Goal: Task Accomplishment & Management: Manage account settings

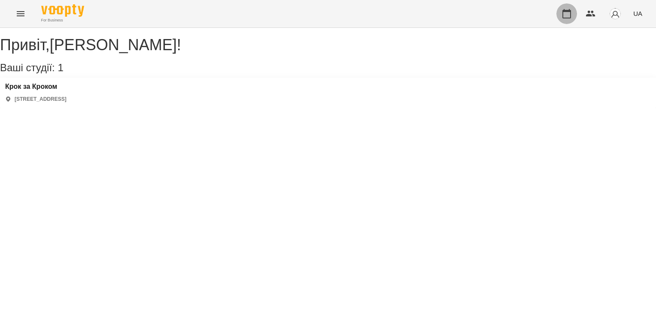
click at [566, 11] on icon "button" at bounding box center [566, 13] width 9 height 9
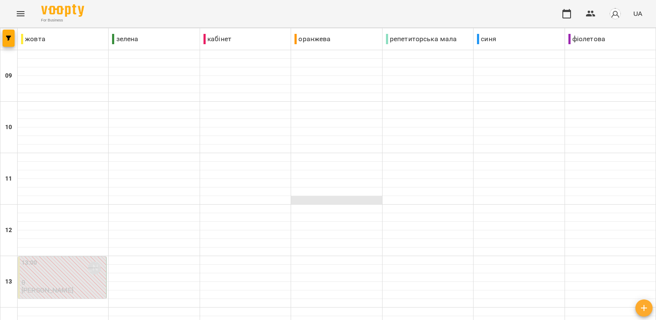
scroll to position [353, 0]
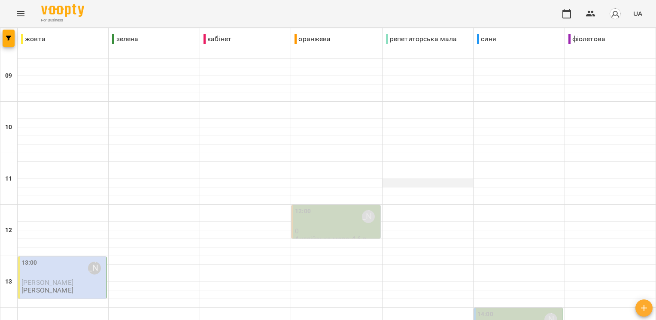
scroll to position [21, 0]
click at [617, 16] on img "button" at bounding box center [615, 14] width 12 height 12
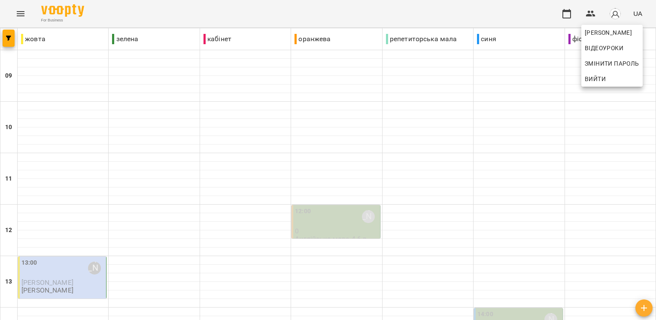
click at [585, 13] on div at bounding box center [328, 160] width 656 height 320
click at [567, 11] on icon "button" at bounding box center [566, 13] width 9 height 9
click at [593, 15] on icon "button" at bounding box center [590, 14] width 9 height 6
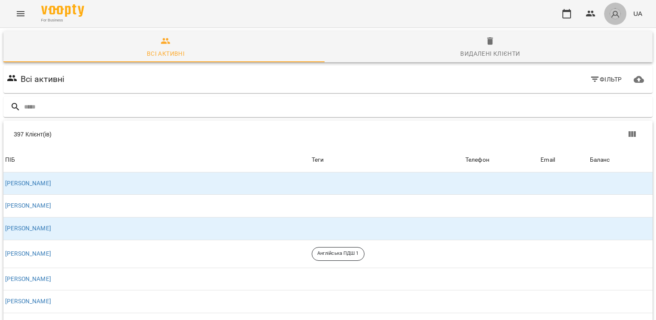
click at [621, 14] on img "button" at bounding box center [615, 14] width 12 height 12
click at [555, 5] on div at bounding box center [328, 160] width 656 height 320
click at [570, 18] on icon "button" at bounding box center [566, 14] width 10 height 10
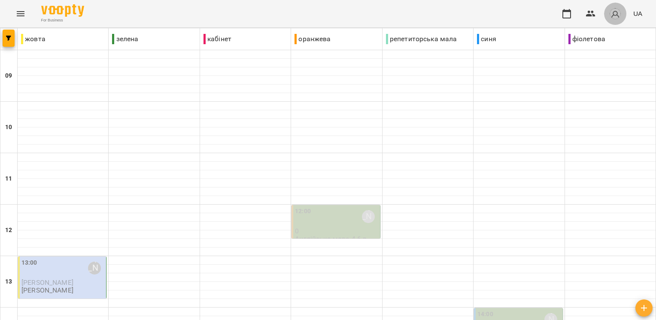
click at [613, 16] on img "button" at bounding box center [615, 14] width 12 height 12
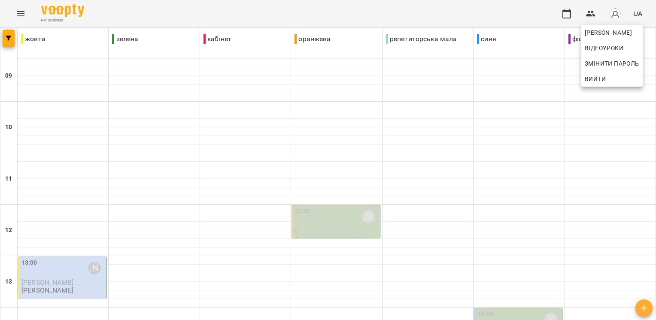
click at [635, 12] on div at bounding box center [328, 160] width 656 height 320
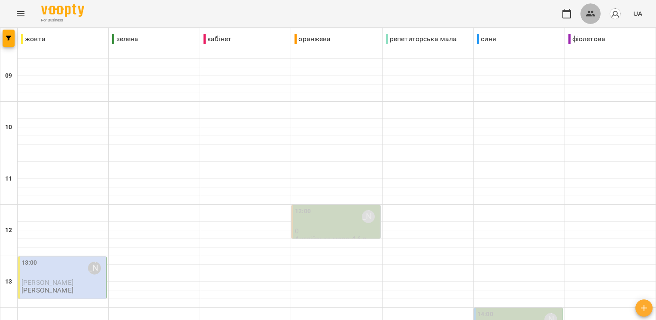
click at [591, 11] on icon "button" at bounding box center [590, 14] width 10 height 10
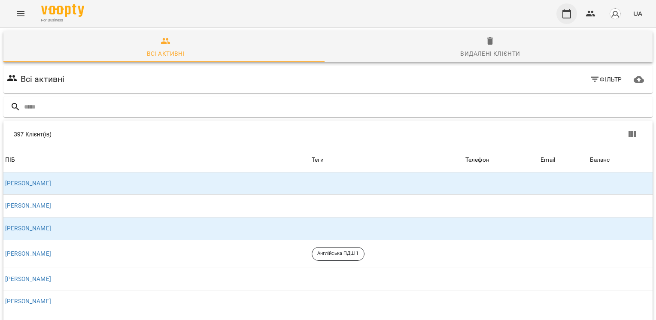
click at [567, 15] on icon "button" at bounding box center [566, 14] width 10 height 10
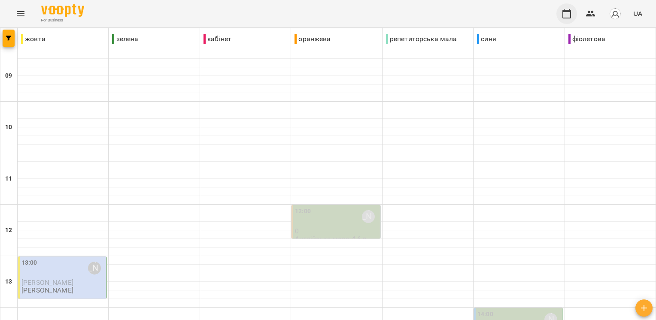
click at [569, 17] on icon "button" at bounding box center [566, 14] width 10 height 10
click at [591, 14] on icon "button" at bounding box center [590, 14] width 10 height 10
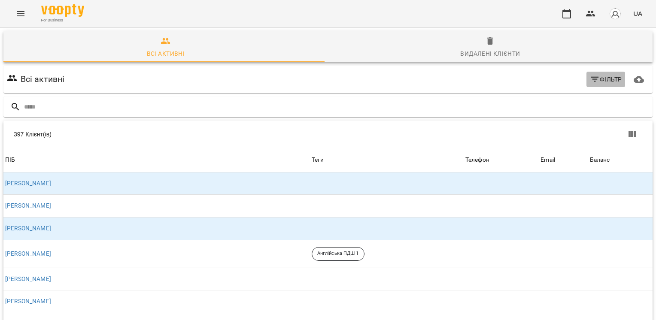
click at [602, 79] on span "Фільтр" at bounding box center [606, 79] width 32 height 10
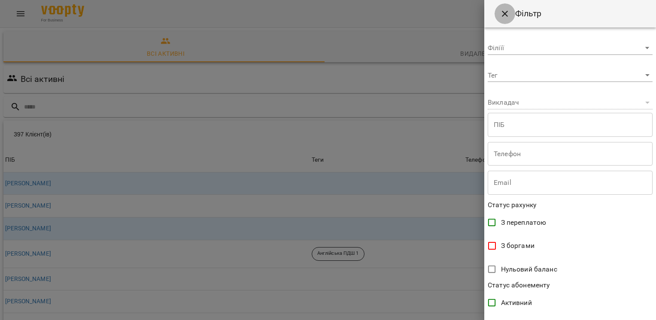
click at [501, 7] on button "Close" at bounding box center [504, 13] width 21 height 21
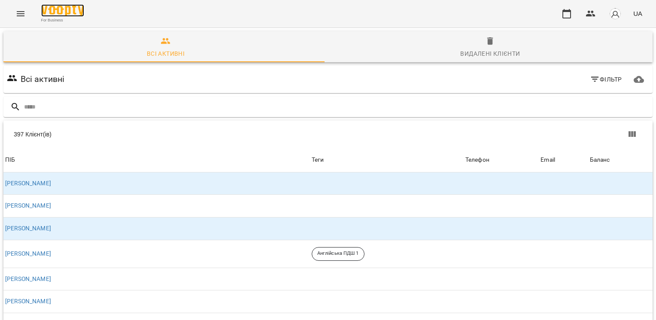
click at [69, 15] on img at bounding box center [62, 10] width 43 height 12
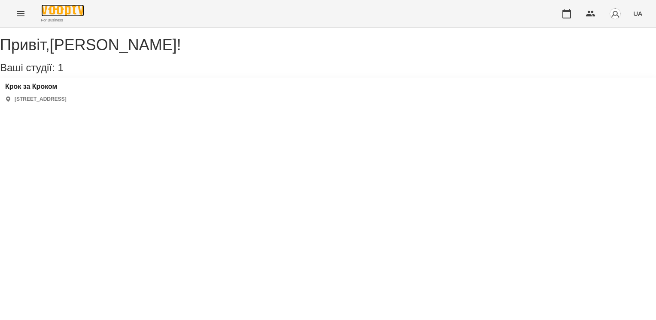
click at [73, 15] on img at bounding box center [62, 10] width 43 height 12
click at [13, 17] on button "Menu" at bounding box center [20, 13] width 21 height 21
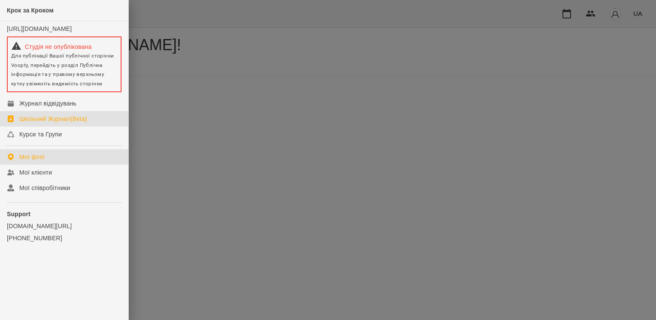
click at [47, 123] on div "Шкільний Журнал(Beta)" at bounding box center [53, 119] width 68 height 9
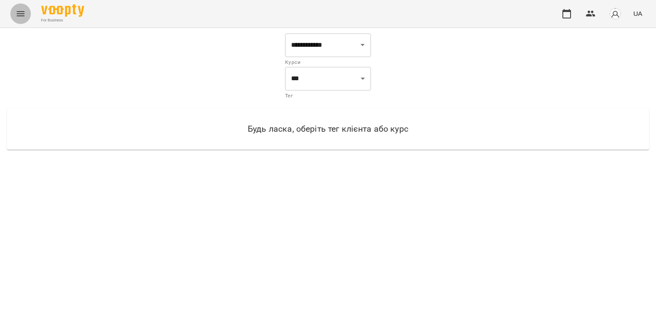
click at [19, 13] on icon "Menu" at bounding box center [20, 14] width 10 height 10
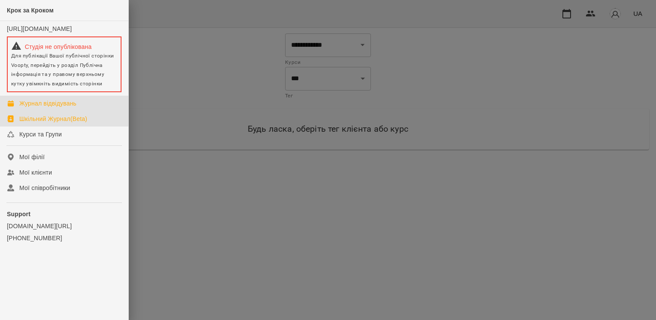
click at [23, 111] on link "Журнал відвідувань" at bounding box center [64, 103] width 128 height 15
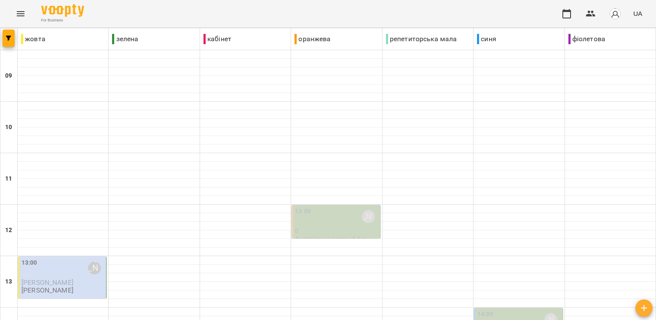
scroll to position [194, 0]
click at [590, 11] on icon "button" at bounding box center [590, 14] width 10 height 10
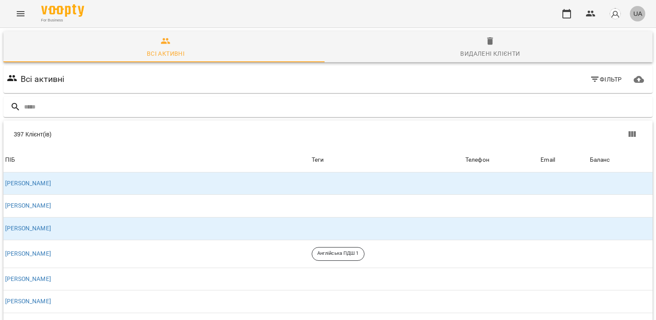
click at [632, 15] on button "UA" at bounding box center [637, 14] width 16 height 16
click at [619, 15] on div at bounding box center [328, 160] width 656 height 320
click at [619, 15] on img "button" at bounding box center [615, 14] width 12 height 12
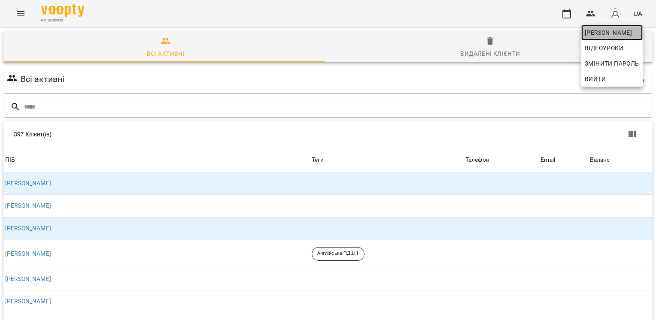
click at [621, 30] on span "[PERSON_NAME]" at bounding box center [611, 32] width 54 height 10
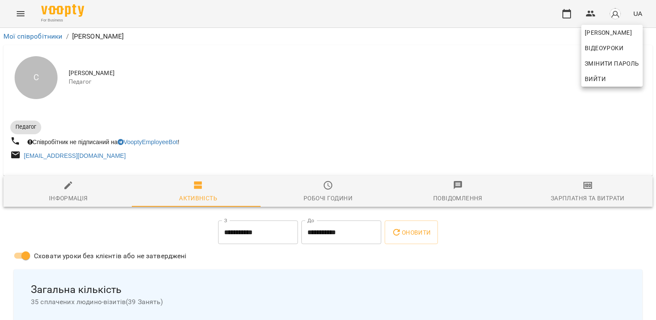
click at [417, 233] on div at bounding box center [328, 160] width 656 height 320
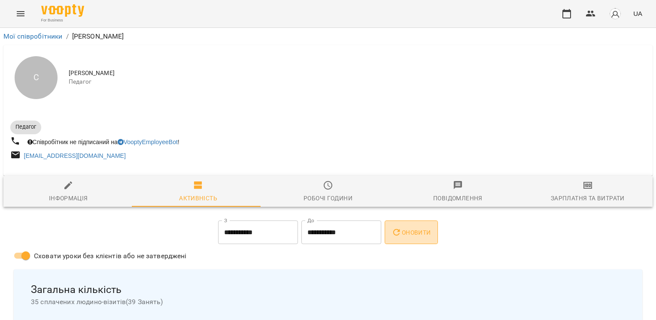
click at [407, 237] on span "Оновити" at bounding box center [410, 232] width 39 height 10
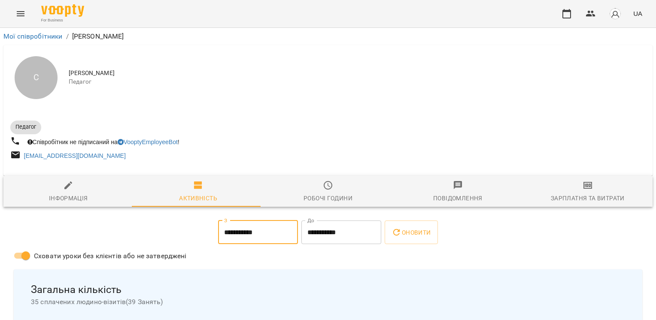
click at [253, 231] on input "**********" at bounding box center [258, 233] width 80 height 24
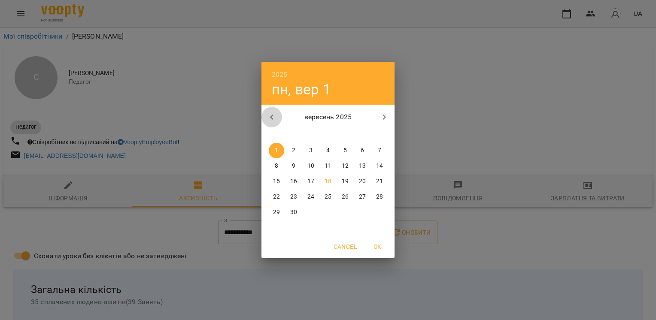
click at [273, 113] on icon "button" at bounding box center [271, 117] width 10 height 10
click at [327, 169] on p "5" at bounding box center [327, 166] width 3 height 9
type input "**********"
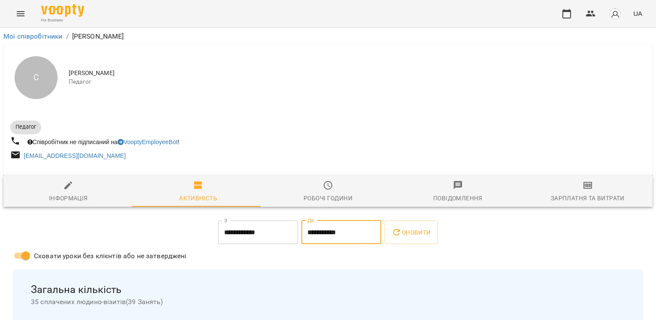
click at [344, 236] on input "**********" at bounding box center [341, 233] width 80 height 24
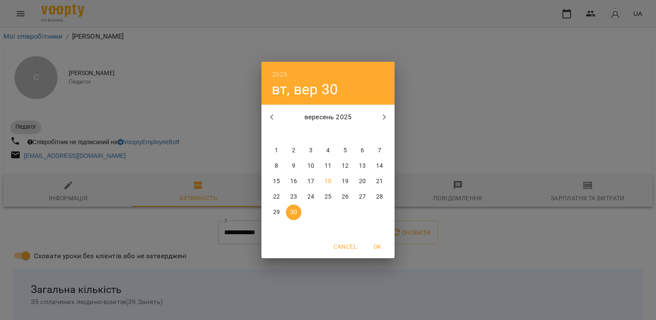
click at [333, 182] on span "18" at bounding box center [327, 181] width 15 height 9
type input "**********"
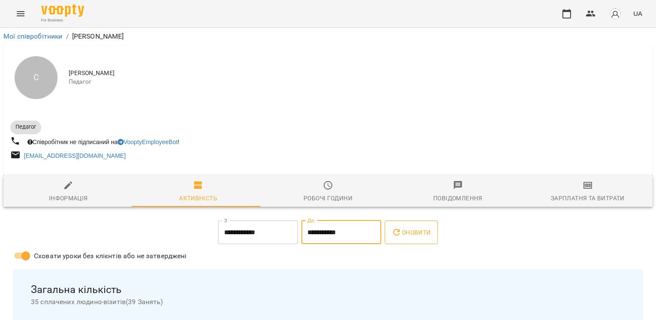
click at [402, 236] on icon "button" at bounding box center [396, 232] width 10 height 10
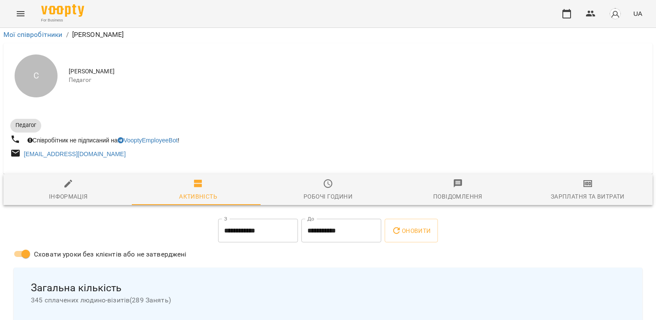
scroll to position [103, 0]
drag, startPoint x: 170, startPoint y: 199, endPoint x: 30, endPoint y: 200, distance: 140.3
click at [30, 275] on div "Загальна кількість 345 сплачених людино-візитів ( 289 Занять )" at bounding box center [328, 293] width 608 height 37
click at [242, 275] on div "Загальна кількість 345 сплачених людино-візитів ( 289 Занять )" at bounding box center [328, 293] width 608 height 37
drag, startPoint x: 178, startPoint y: 198, endPoint x: 34, endPoint y: 201, distance: 144.2
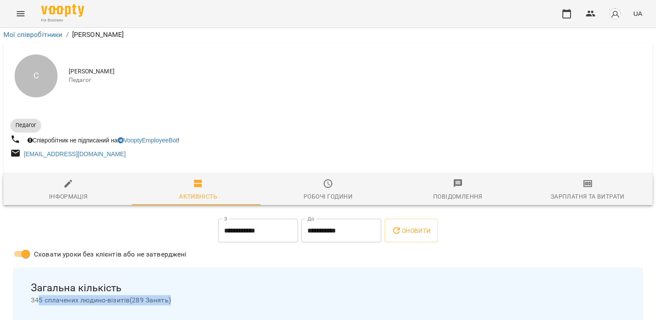
click at [34, 295] on span "345 сплачених людино-візитів ( 289 Занять )" at bounding box center [328, 300] width 594 height 10
drag, startPoint x: 63, startPoint y: 232, endPoint x: 158, endPoint y: 244, distance: 96.0
copy div "15055 хв. Тривалість уроку(в хвилинах)"
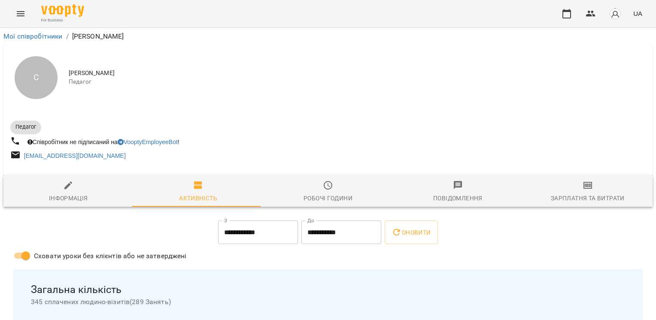
click at [73, 188] on span "Інформація" at bounding box center [68, 191] width 119 height 23
select select "**"
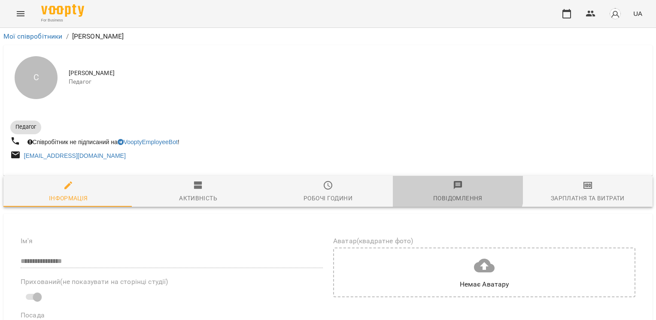
click at [453, 186] on icon "button" at bounding box center [458, 185] width 10 height 10
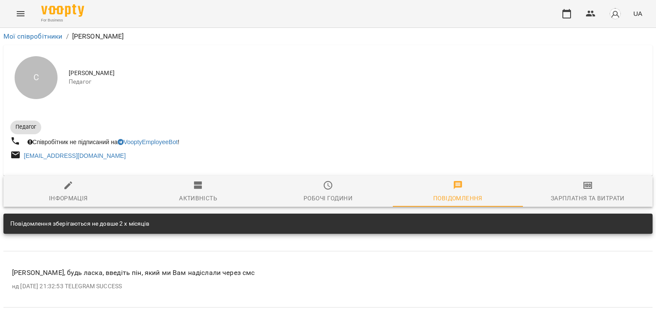
click at [578, 196] on div "Зарплатня та Витрати" at bounding box center [587, 198] width 74 height 10
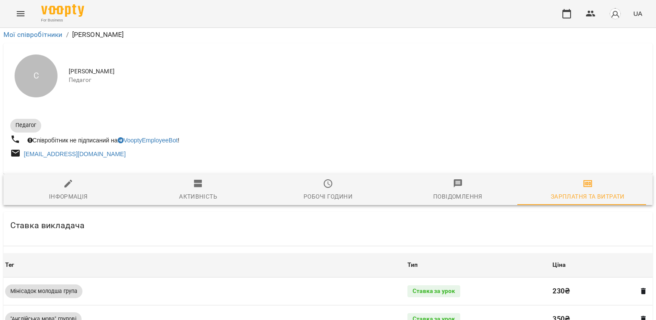
scroll to position [200, 0]
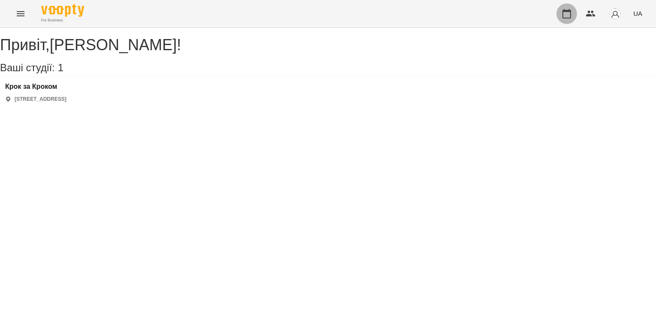
click at [562, 20] on button "button" at bounding box center [566, 13] width 21 height 21
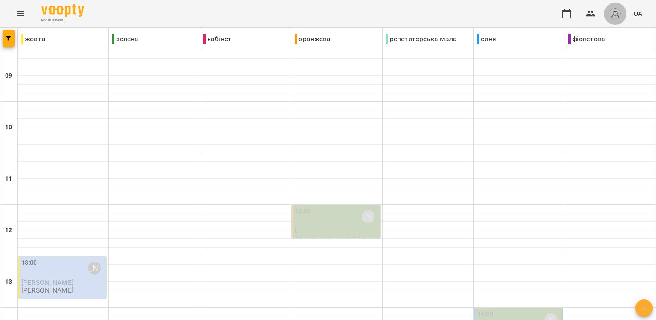
click at [613, 8] on span "button" at bounding box center [615, 14] width 12 height 12
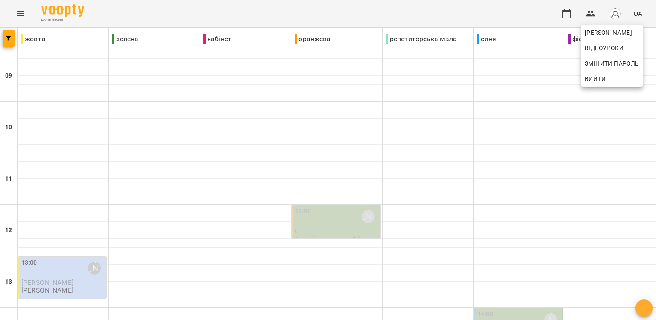
click at [545, 132] on div at bounding box center [328, 160] width 656 height 320
